Goal: Transaction & Acquisition: Obtain resource

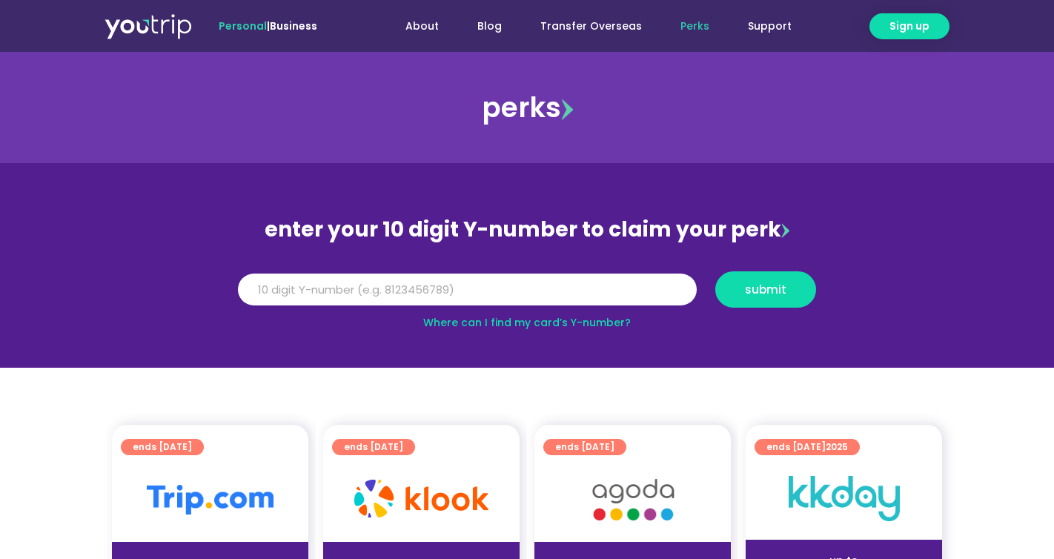
click at [636, 253] on div "enter your 10 digit Y-number to claim your perk Y Number submit Where can I fin…" at bounding box center [527, 271] width 593 height 120
click at [677, 285] on input "Y Number" at bounding box center [467, 290] width 459 height 33
click at [580, 321] on link "Where can I find my card’s Y-number?" at bounding box center [527, 322] width 208 height 15
click at [461, 282] on input "Y Number" at bounding box center [467, 290] width 459 height 33
type input "8141124672"
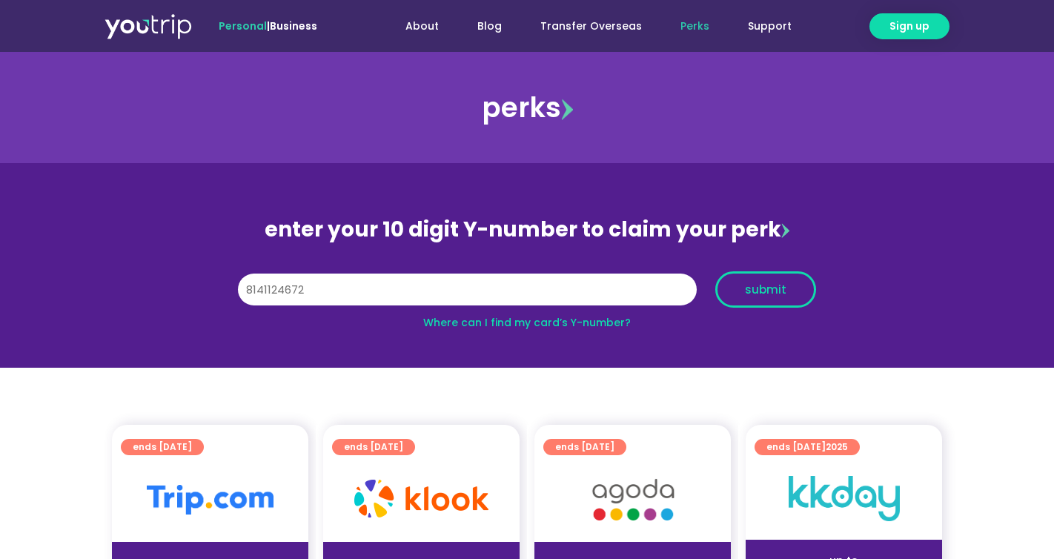
click at [764, 287] on span "submit" at bounding box center [766, 289] width 42 height 11
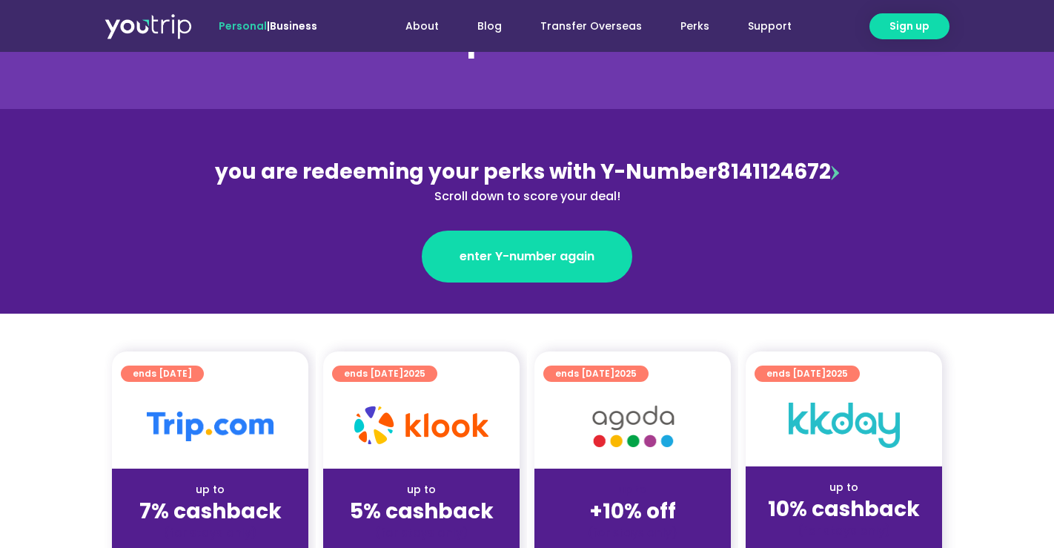
scroll to position [124, 0]
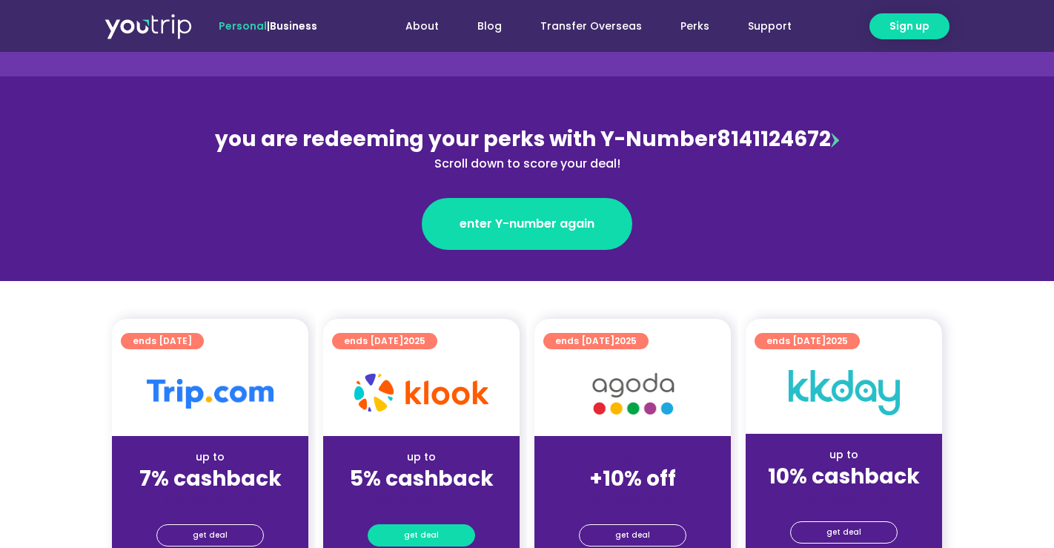
click at [433, 534] on span "get deal" at bounding box center [421, 535] width 35 height 21
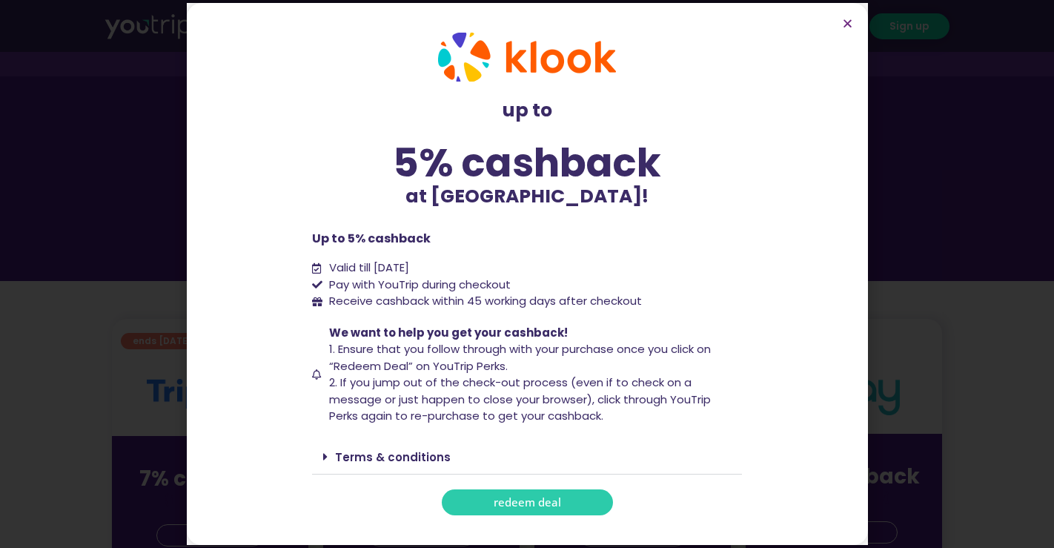
click at [534, 503] on span "redeem deal" at bounding box center [527, 502] width 67 height 11
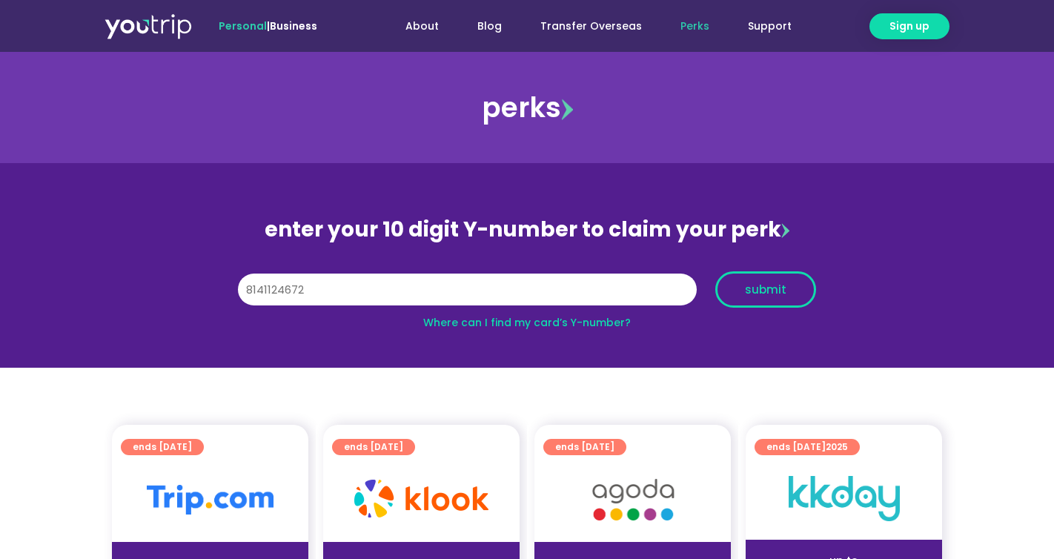
type input "8141124672"
click at [740, 285] on span "submit" at bounding box center [766, 289] width 76 height 11
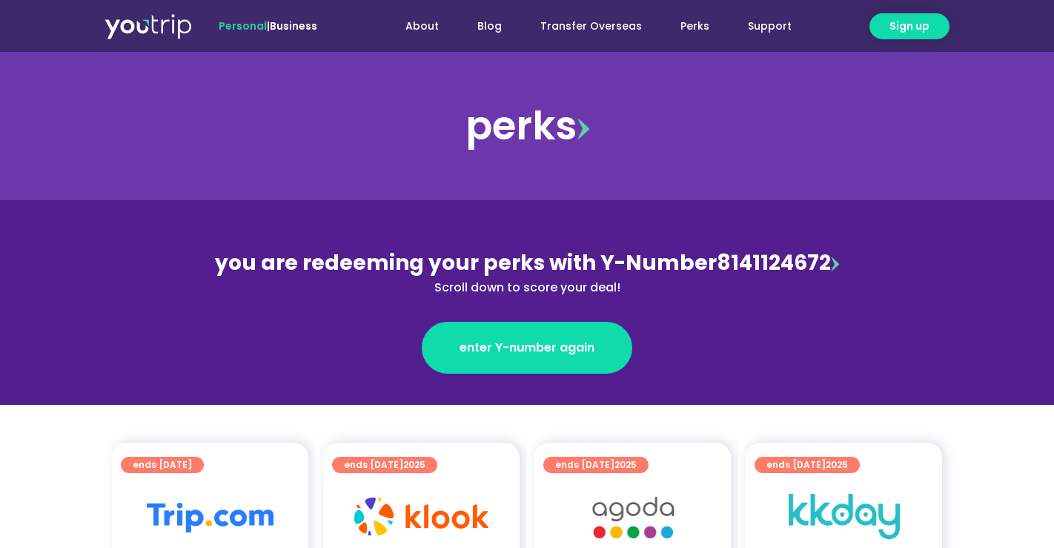
click at [489, 472] on div "ends 31 Dec 2025" at bounding box center [426, 464] width 188 height 22
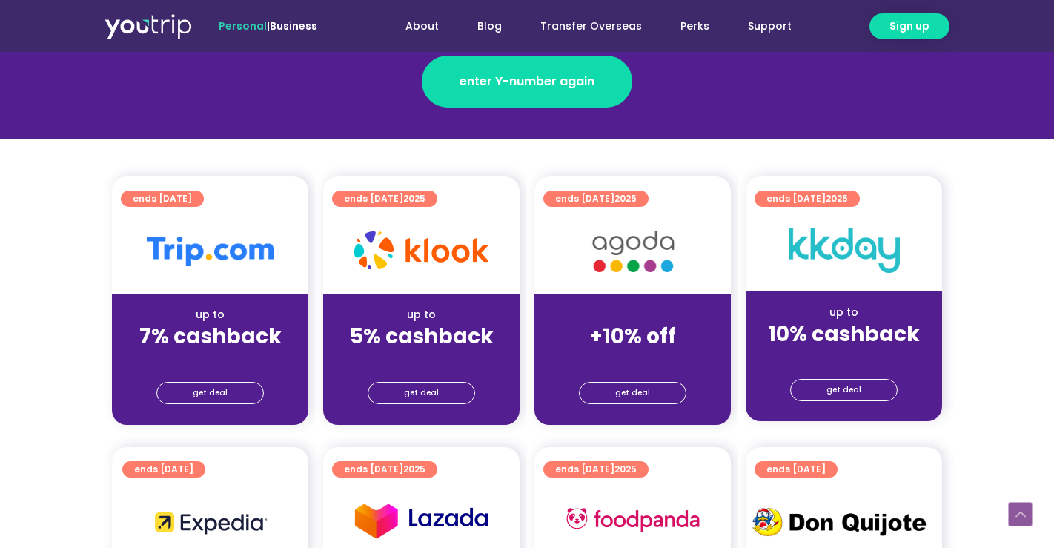
scroll to position [268, 0]
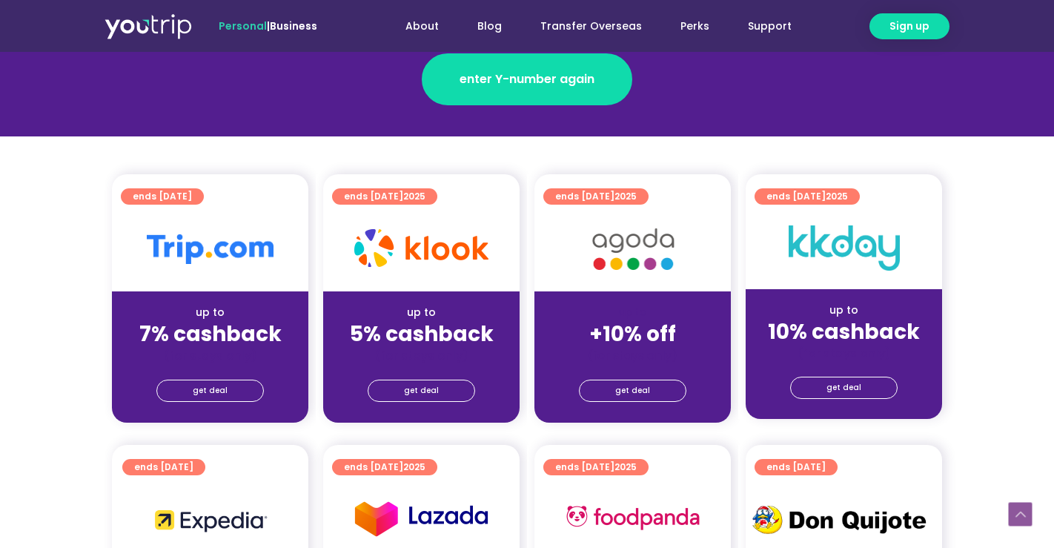
click at [449, 402] on div "get deal" at bounding box center [421, 392] width 196 height 59
click at [448, 394] on link "get deal" at bounding box center [421, 391] width 107 height 22
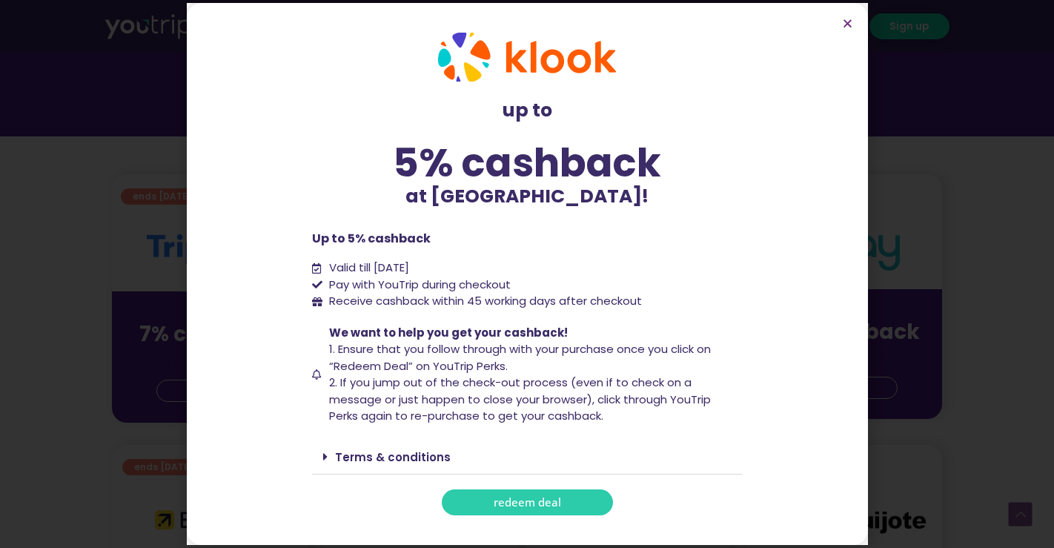
click at [509, 497] on span "redeem deal" at bounding box center [527, 502] width 67 height 11
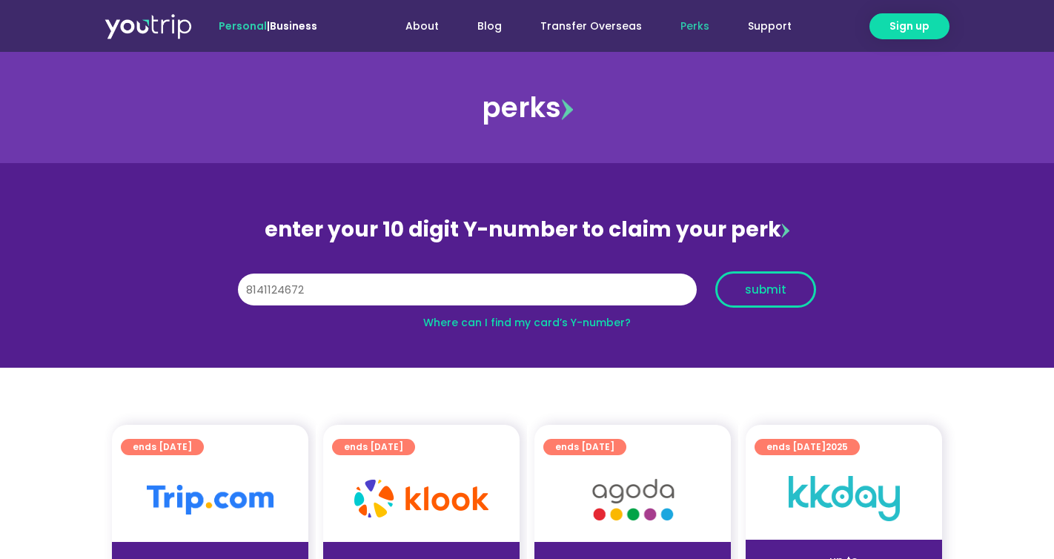
type input "8141124672"
click at [747, 293] on span "submit" at bounding box center [766, 289] width 42 height 11
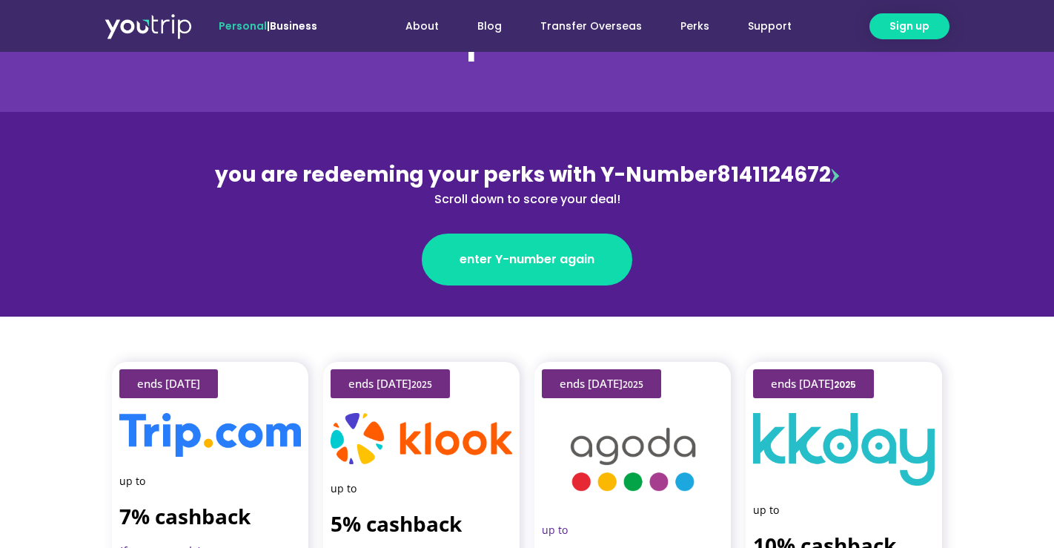
scroll to position [157, 0]
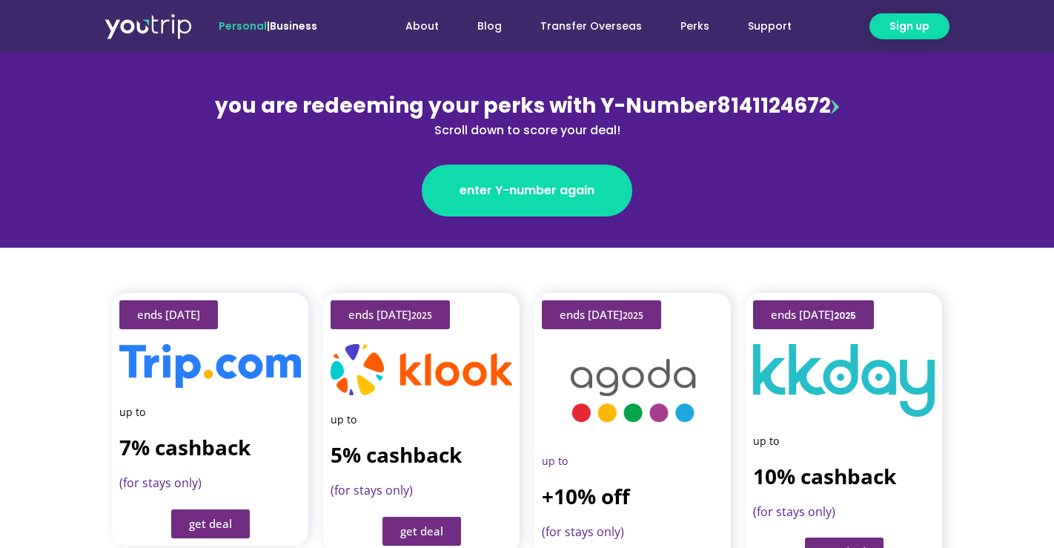
click at [415, 526] on span "get deal" at bounding box center [421, 531] width 43 height 11
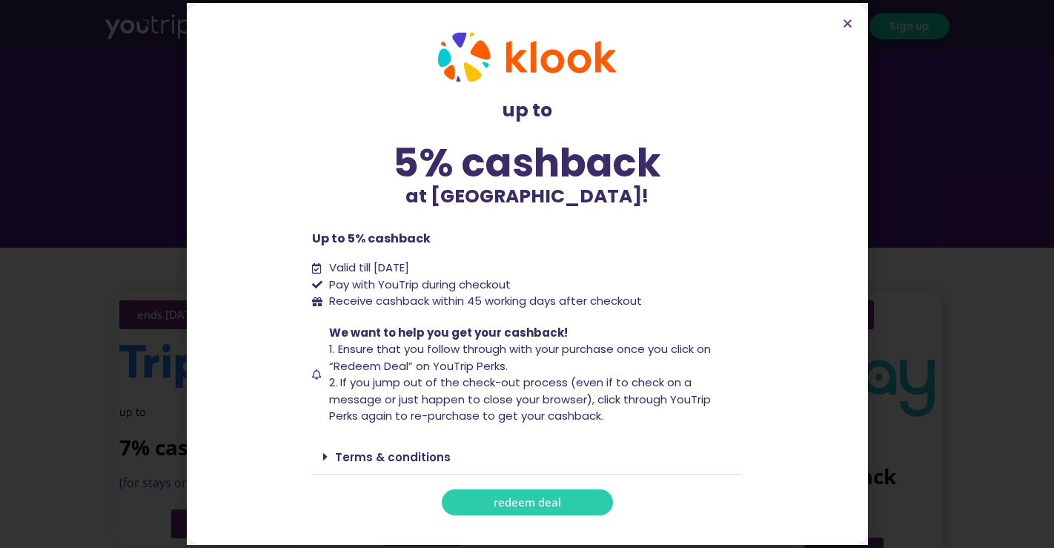
click at [413, 280] on span "Pay with YouTrip during checkout" at bounding box center [417, 285] width 185 height 17
click at [402, 316] on div "up to 5% cashback at Klook! up to 5% cashback at Klook! Up to 5% cashback Valid…" at bounding box center [527, 273] width 445 height 497
click at [377, 348] on span "1. Ensure that you follow through with your purchase once you click on “Redeem …" at bounding box center [520, 357] width 382 height 33
click at [379, 366] on span "1. Ensure that you follow through with your purchase once you click on “Redeem …" at bounding box center [520, 357] width 382 height 33
click at [526, 354] on span "1. Ensure that you follow through with your purchase once you click on “Redeem …" at bounding box center [520, 357] width 382 height 33
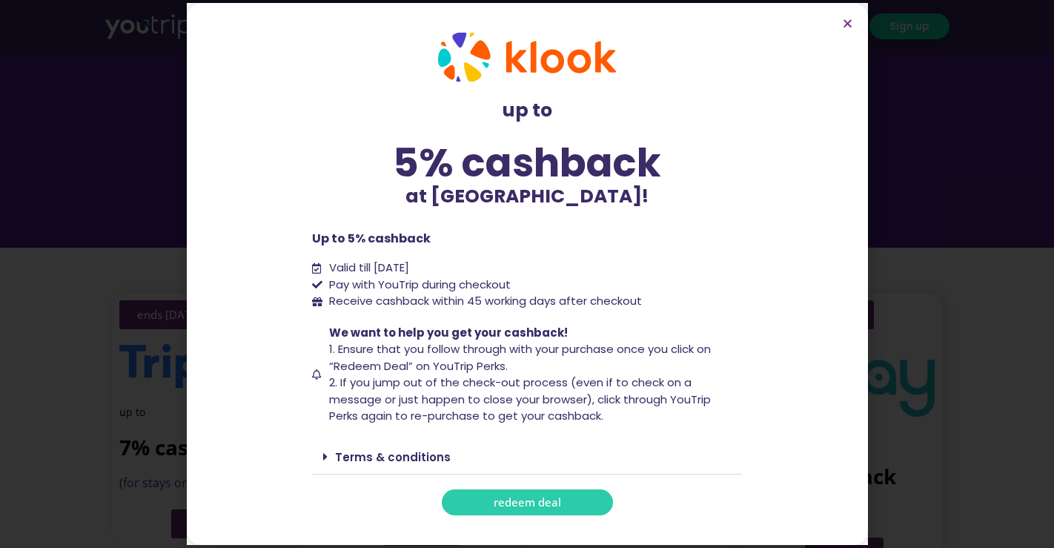
click at [425, 380] on span "2. If you jump out of the check-out process (even if to check on a message or j…" at bounding box center [520, 398] width 382 height 49
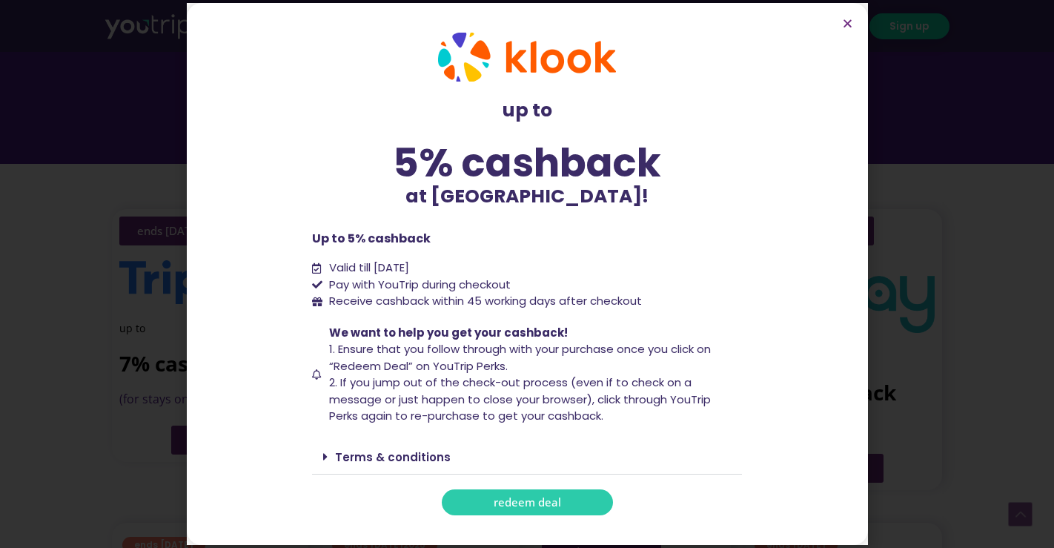
scroll to position [253, 0]
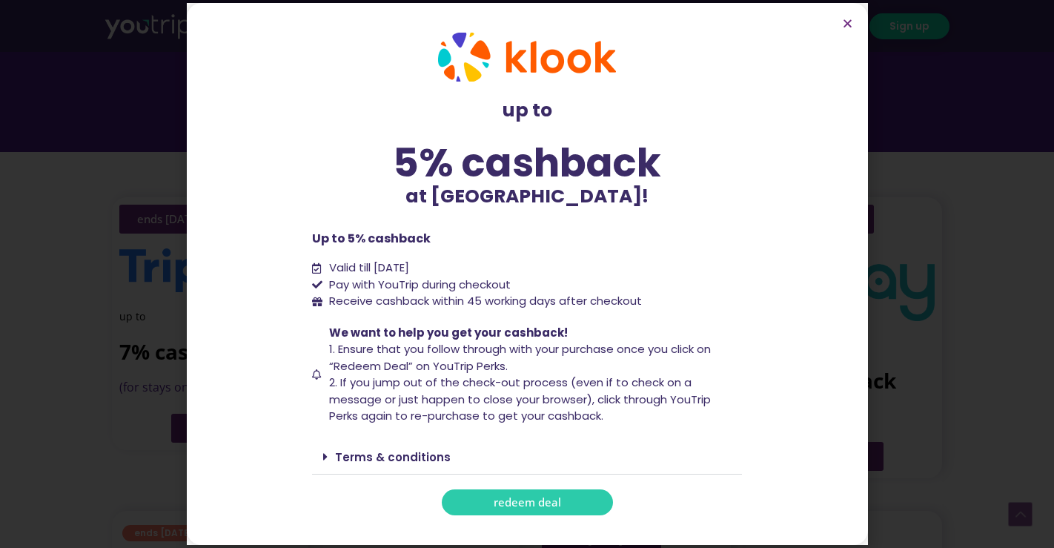
click at [502, 498] on span "redeem deal" at bounding box center [527, 502] width 67 height 11
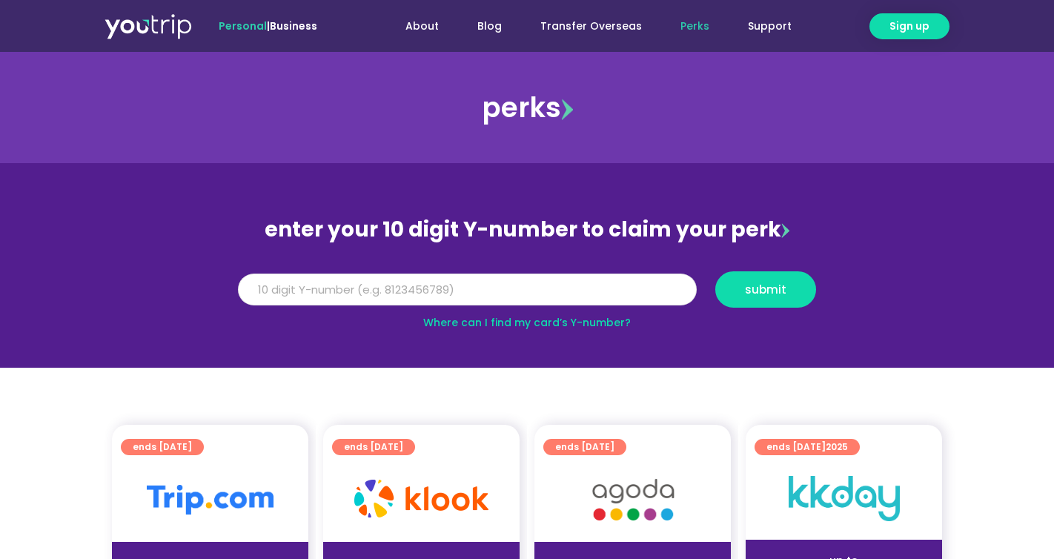
click at [600, 275] on input "Y Number" at bounding box center [467, 290] width 459 height 33
click at [603, 285] on input "Y Number" at bounding box center [467, 290] width 459 height 33
type input "8141124672"
click at [769, 294] on span "submit" at bounding box center [766, 289] width 42 height 11
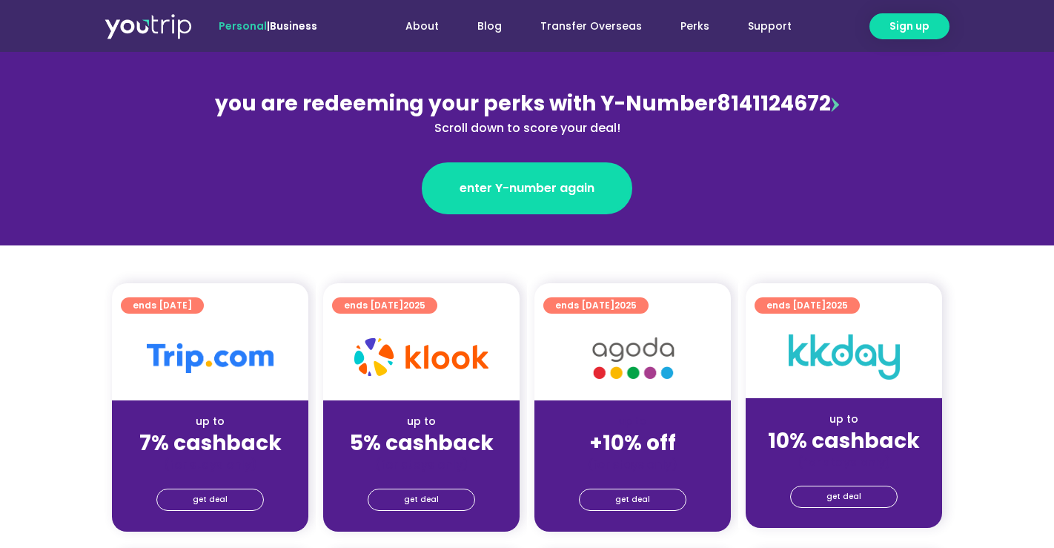
scroll to position [193, 0]
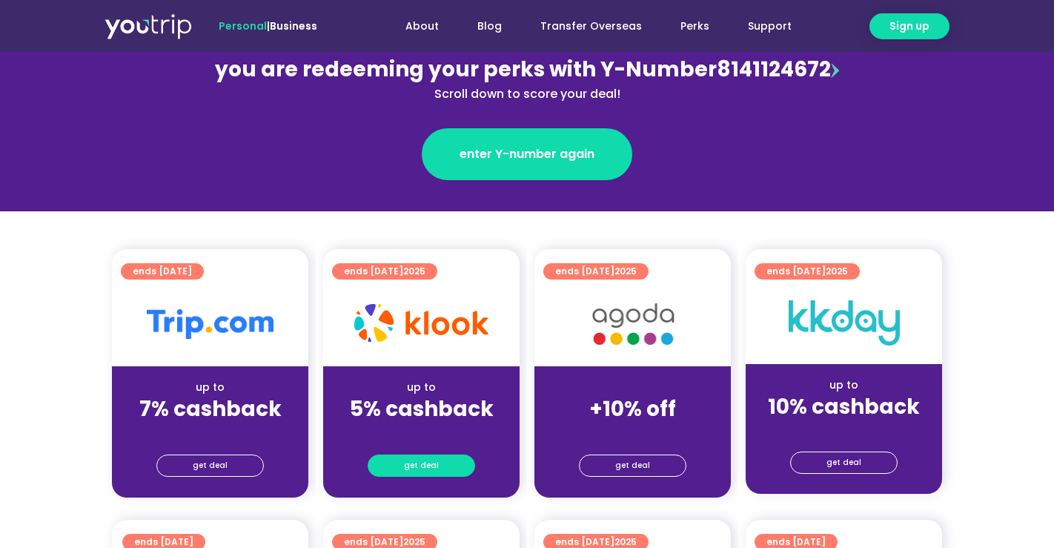
click at [456, 469] on link "get deal" at bounding box center [421, 465] width 107 height 22
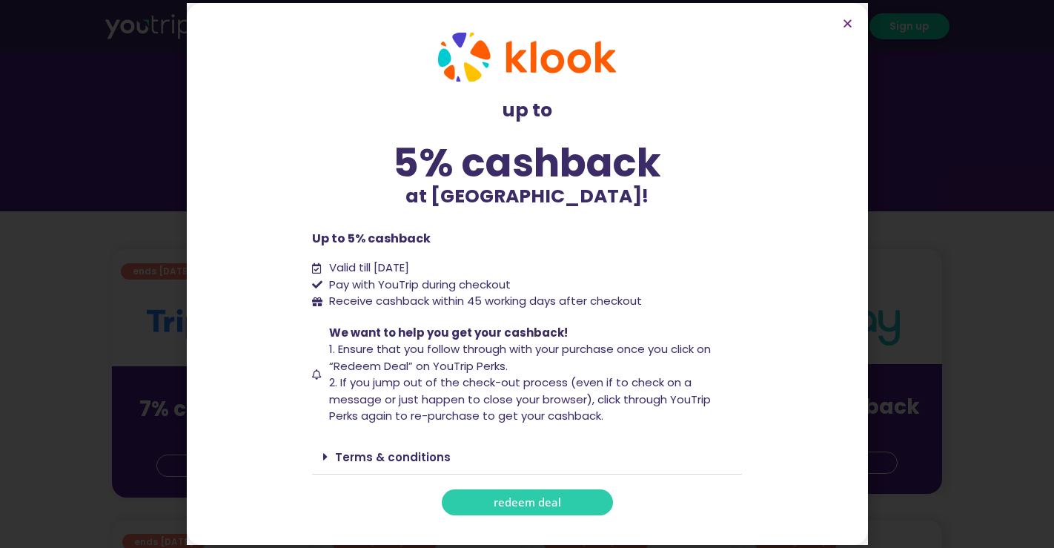
click at [504, 506] on span "redeem deal" at bounding box center [527, 502] width 67 height 11
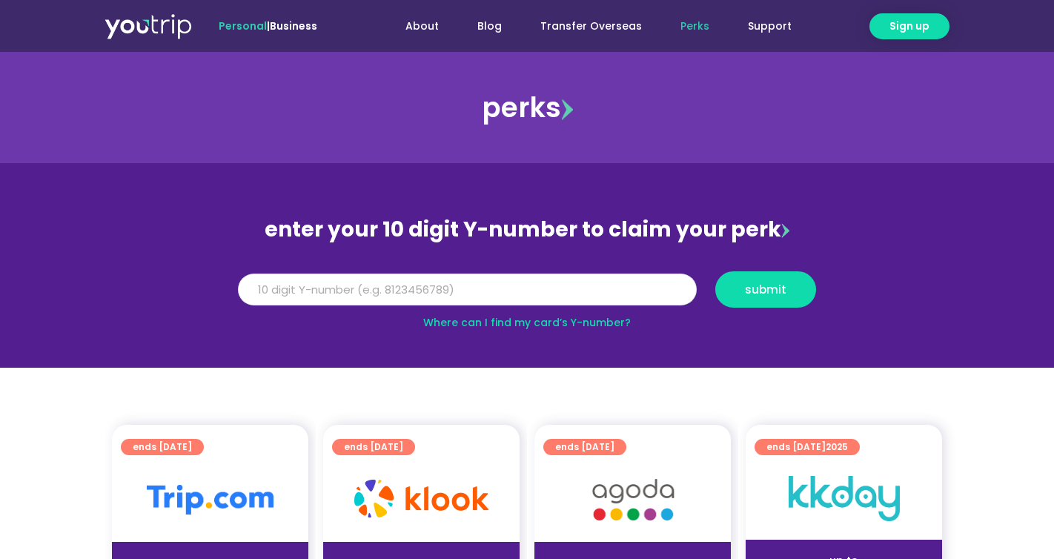
click at [420, 291] on input "Y Number" at bounding box center [467, 290] width 459 height 33
type input "8141124672"
click at [781, 276] on button "submit" at bounding box center [765, 289] width 101 height 36
